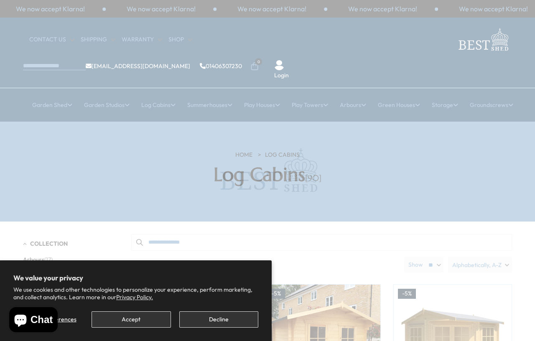
scroll to position [3, 0]
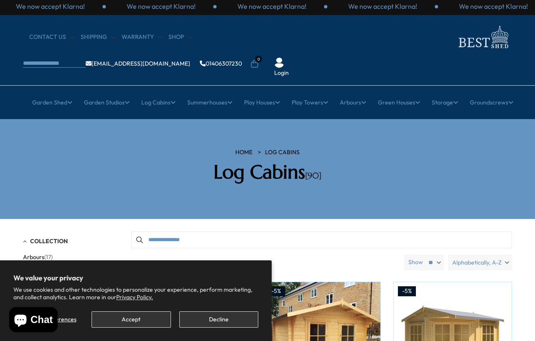
click at [213, 322] on button "Decline" at bounding box center [218, 319] width 79 height 16
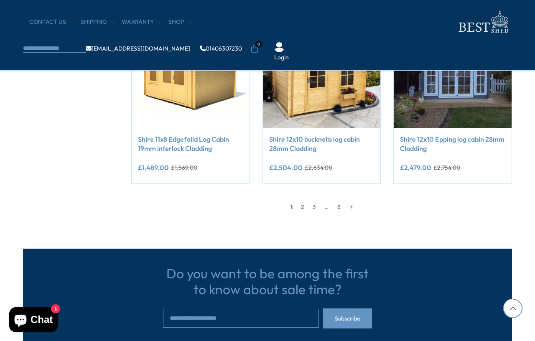
click at [299, 206] on link "2" at bounding box center [303, 207] width 12 height 13
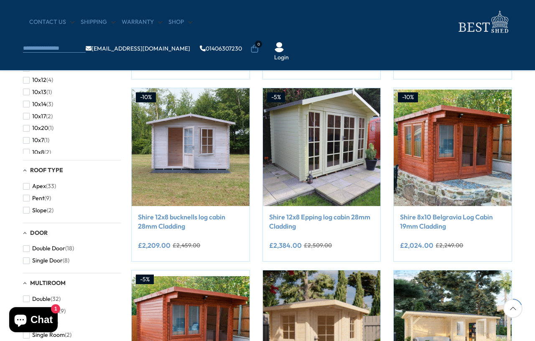
scroll to position [163, 0]
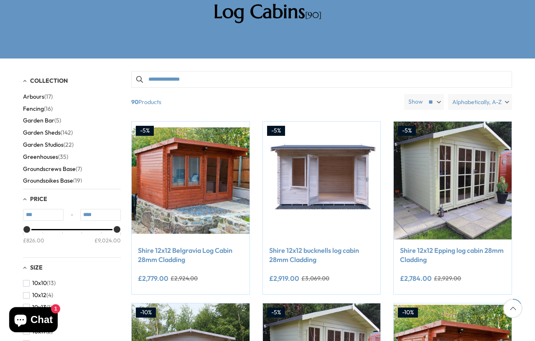
click at [46, 166] on span "Groundscrews Base" at bounding box center [49, 169] width 53 height 7
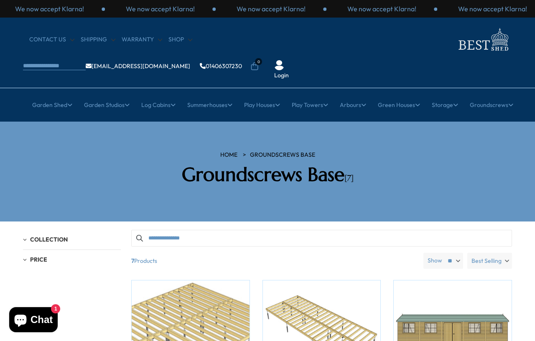
click at [323, 252] on link "20ft" at bounding box center [323, 259] width 13 height 15
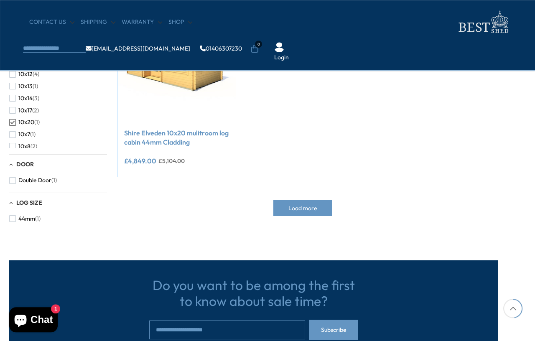
scroll to position [194, 14]
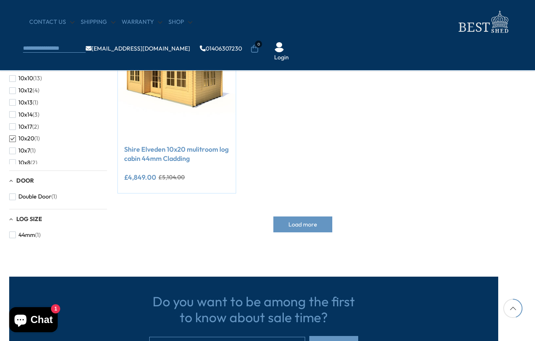
click at [295, 222] on span "Load more" at bounding box center [302, 225] width 29 height 6
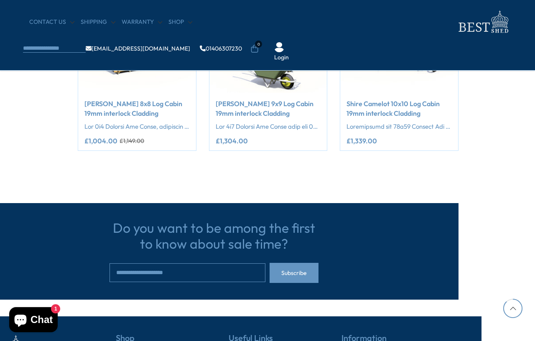
scroll to position [1370, 67]
